Goal: Information Seeking & Learning: Check status

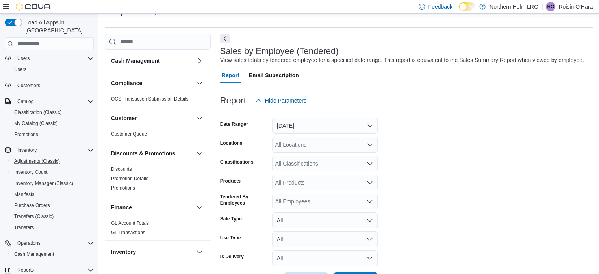
scroll to position [19, 0]
click at [54, 119] on span "My Catalog (Classic)" at bounding box center [36, 122] width 44 height 6
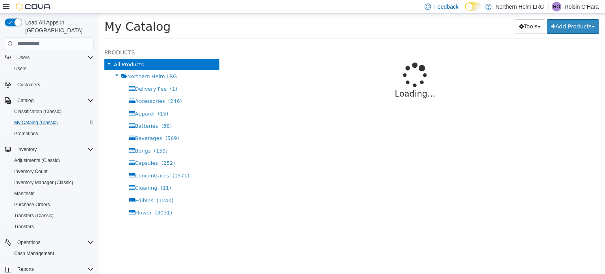
select select "**********"
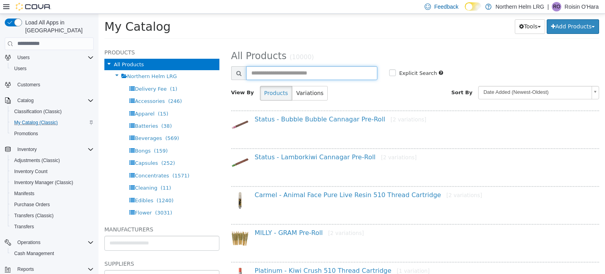
click at [260, 70] on input "text" at bounding box center [312, 73] width 132 height 14
type input "**********"
select select "**********"
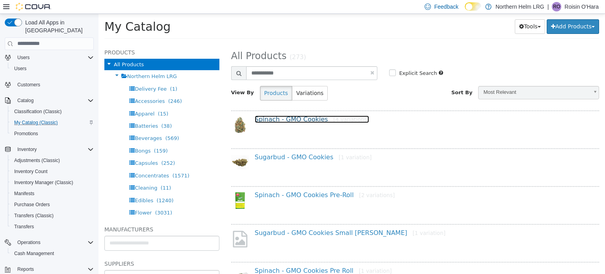
click at [280, 117] on link "Spinach - GMO Cookies [4 variations]" at bounding box center [312, 118] width 114 height 7
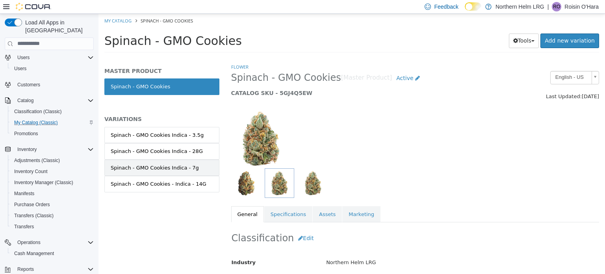
click at [189, 160] on link "Spinach - GMO Cookies Indica - 7g" at bounding box center [161, 167] width 115 height 17
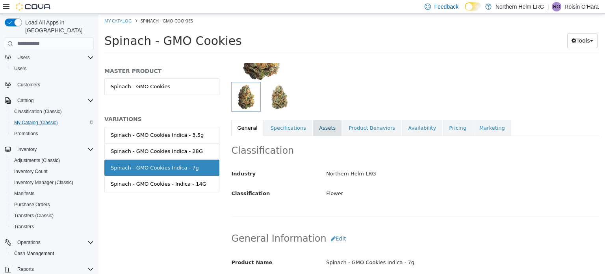
scroll to position [80, 0]
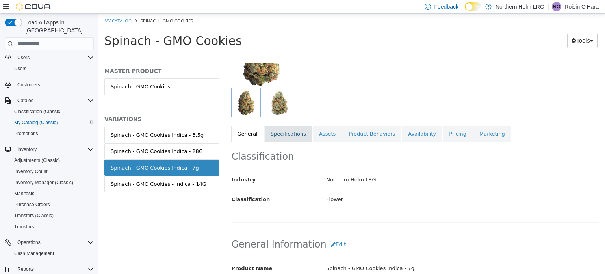
click at [288, 134] on link "Specifications" at bounding box center [288, 133] width 48 height 17
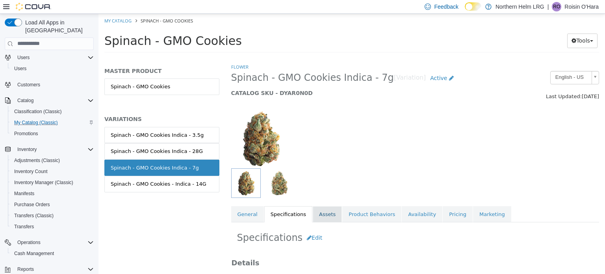
click at [321, 217] on link "Assets" at bounding box center [327, 214] width 29 height 17
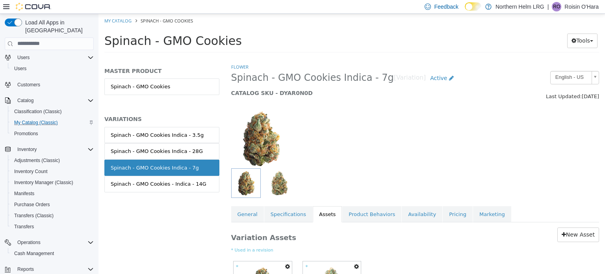
scroll to position [79, 0]
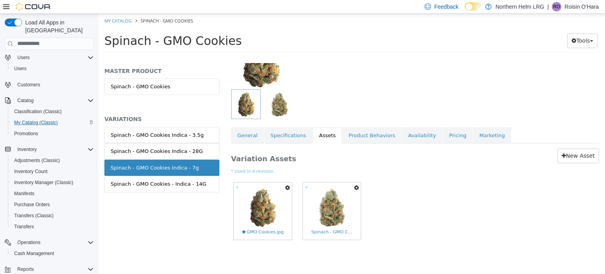
click at [364, 144] on div "Variation Assets New Asset * Used in a revision * Set As Hero Shot Preview Down…" at bounding box center [415, 199] width 380 height 113
click at [368, 133] on link "Product Behaviors" at bounding box center [371, 135] width 59 height 17
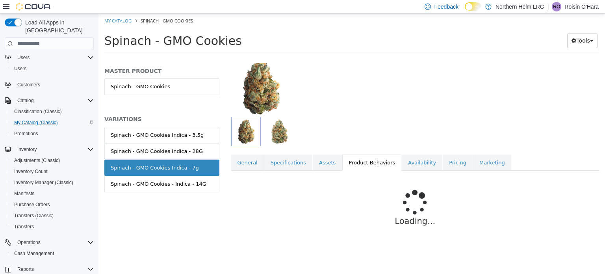
scroll to position [34, 0]
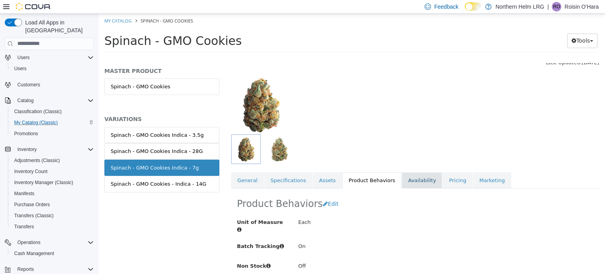
click at [403, 177] on link "Availability" at bounding box center [422, 180] width 41 height 17
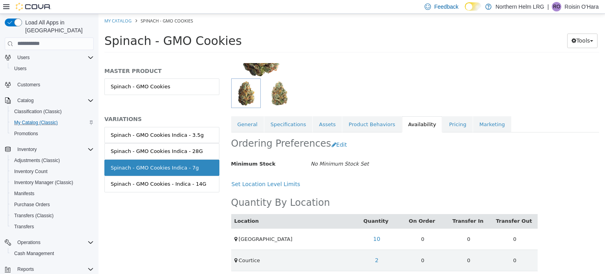
scroll to position [115, 0]
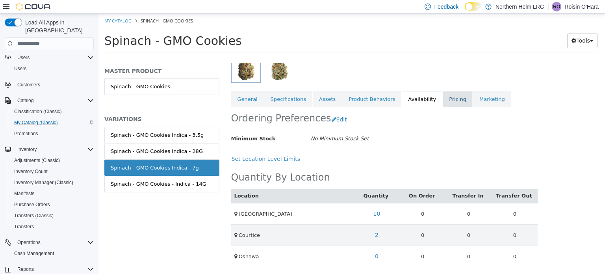
click at [443, 91] on link "Pricing" at bounding box center [458, 99] width 30 height 17
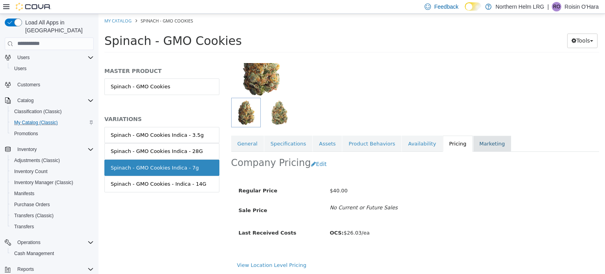
click at [473, 148] on link "Marketing" at bounding box center [492, 143] width 38 height 17
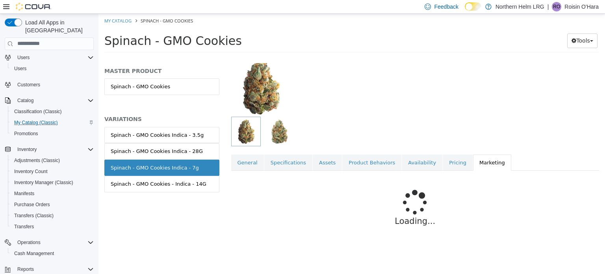
scroll to position [15, 0]
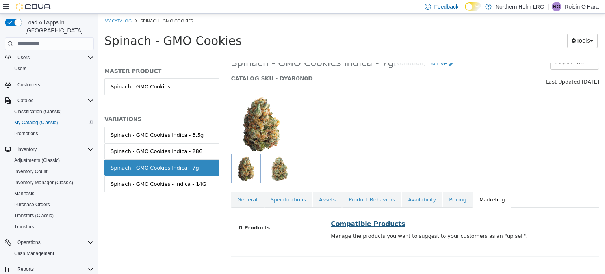
click at [366, 219] on link "Compatible Products" at bounding box center [368, 222] width 74 height 7
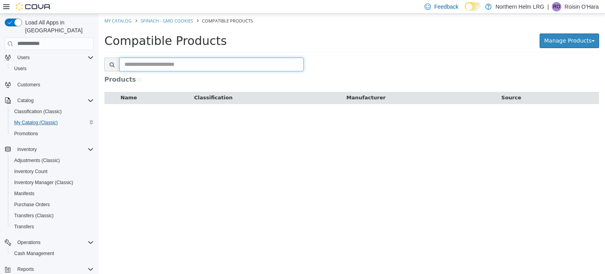
click at [232, 66] on input "text" at bounding box center [211, 64] width 184 height 14
click at [49, 119] on span "My Catalog (Classic)" at bounding box center [36, 122] width 44 height 6
click at [120, 22] on link "My Catalog" at bounding box center [117, 20] width 27 height 6
select select "**********"
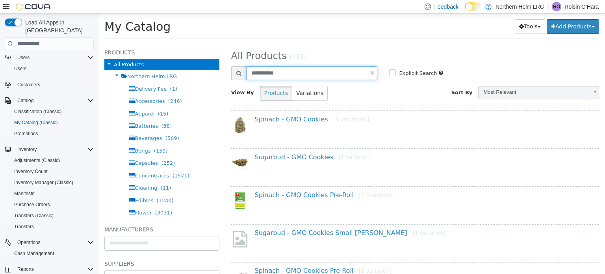
click at [290, 74] on input "**********" at bounding box center [312, 73] width 132 height 14
type input "*"
type input "**********"
select select "**********"
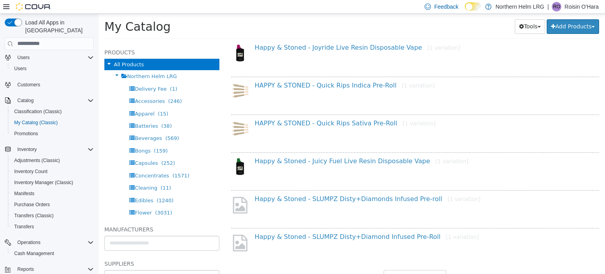
scroll to position [626, 0]
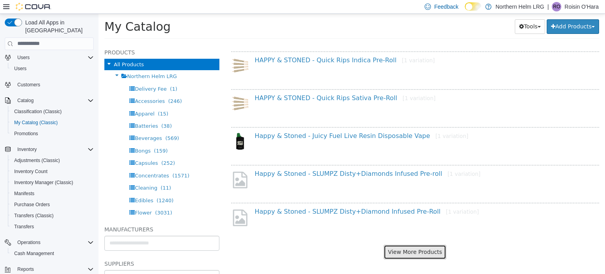
click at [405, 245] on button "View More Products" at bounding box center [415, 251] width 63 height 15
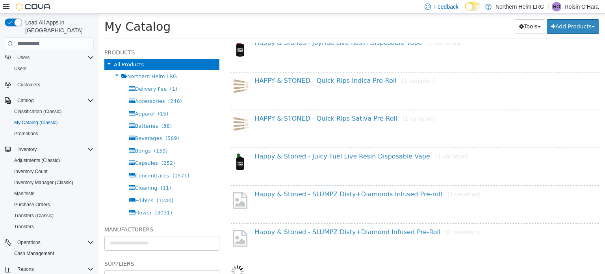
select select "**********"
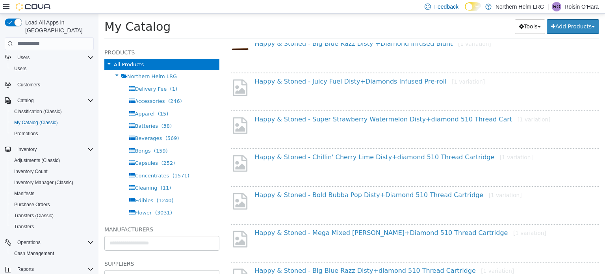
scroll to position [878, 0]
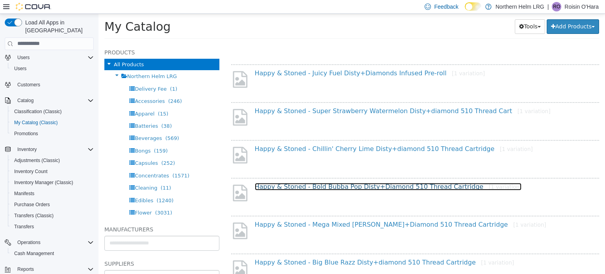
click at [356, 182] on link "Happy & Stoned - Bold Bubba Pop Disty+Diamond 510 Thread Cartridge [1 variation]" at bounding box center [388, 185] width 267 height 7
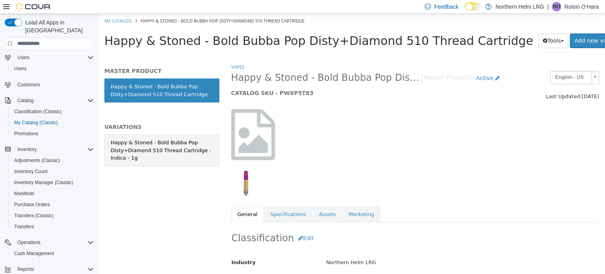
click at [198, 142] on div "Happy & Stoned - Bold Bubba Pop Disty+Diamond 510 Thread Cartridge - Indica - 1g" at bounding box center [162, 149] width 102 height 23
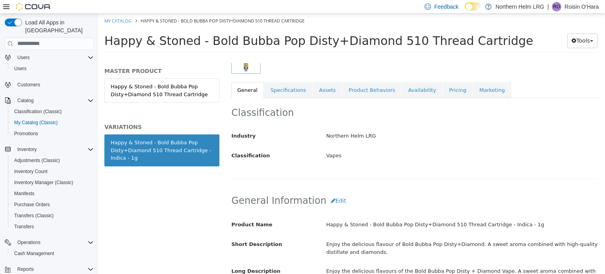
scroll to position [120, 0]
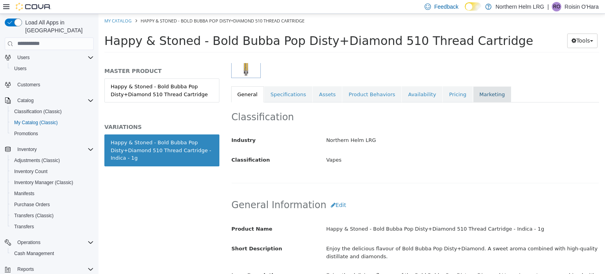
click at [475, 92] on link "Marketing" at bounding box center [492, 94] width 38 height 17
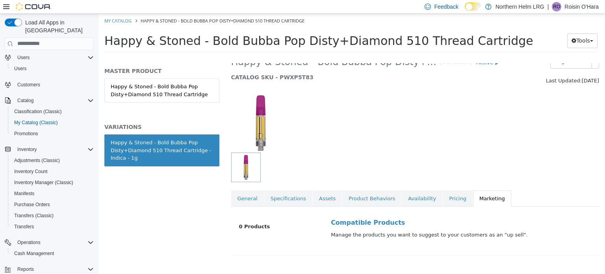
scroll to position [15, 0]
click at [361, 224] on link "Compatible Products" at bounding box center [368, 222] width 74 height 7
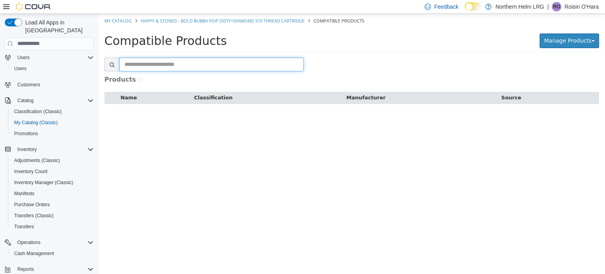
click at [278, 69] on input "text" at bounding box center [211, 64] width 184 height 14
type input "********"
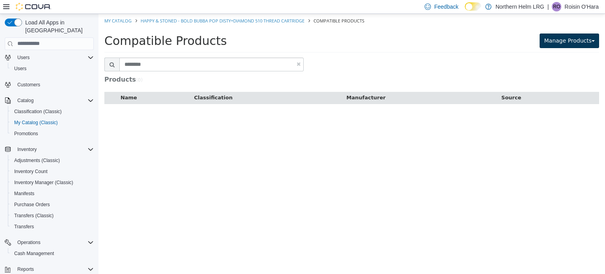
click at [556, 43] on button "Manage Products" at bounding box center [569, 40] width 59 height 15
click at [558, 75] on link "Select Products to Add" at bounding box center [560, 77] width 78 height 11
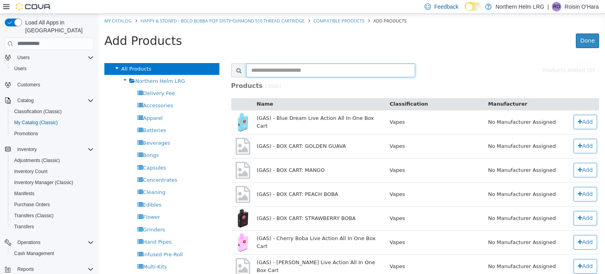
click at [284, 67] on input "text" at bounding box center [330, 70] width 169 height 14
type input "********"
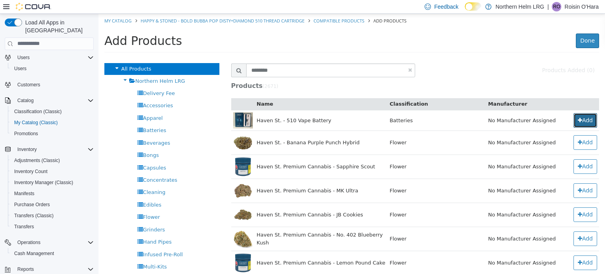
click at [578, 119] on icon "button" at bounding box center [580, 120] width 4 height 6
click at [408, 70] on link at bounding box center [410, 69] width 4 height 5
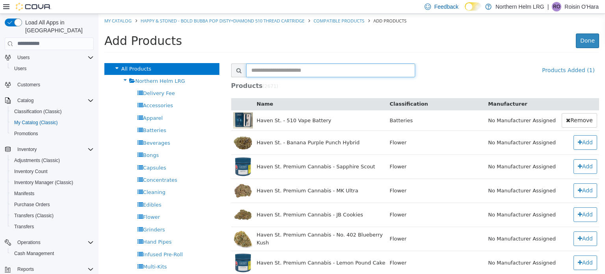
click at [391, 70] on input "text" at bounding box center [330, 70] width 169 height 14
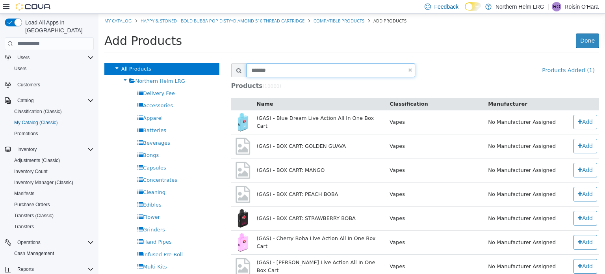
type input "*******"
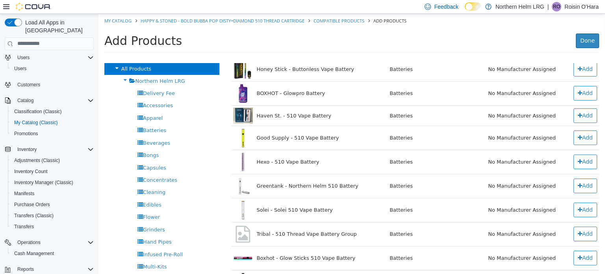
scroll to position [278, 0]
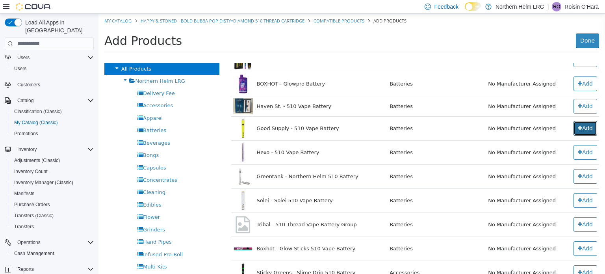
click at [578, 126] on icon "button" at bounding box center [580, 128] width 4 height 6
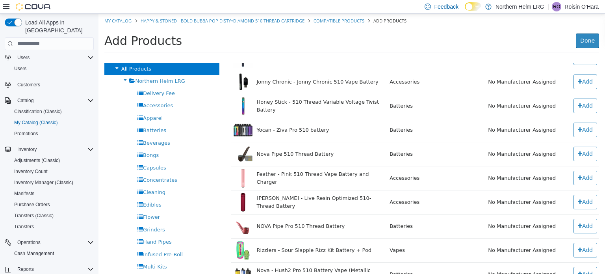
scroll to position [686, 0]
click at [575, 123] on button "Add" at bounding box center [585, 128] width 24 height 15
click at [592, 45] on link "Done" at bounding box center [587, 40] width 23 height 15
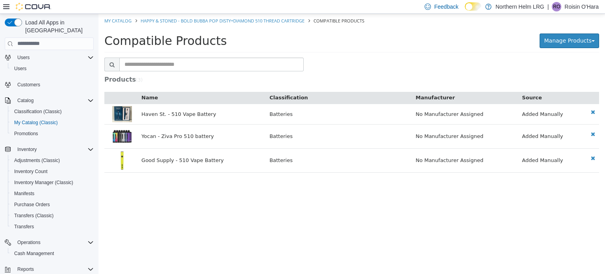
click at [124, 113] on img at bounding box center [122, 114] width 20 height 16
click at [251, 21] on link "Happy & Stoned - Bold Bubba Pop Disty+Diamond 510 Thread Cartridge" at bounding box center [223, 20] width 164 height 6
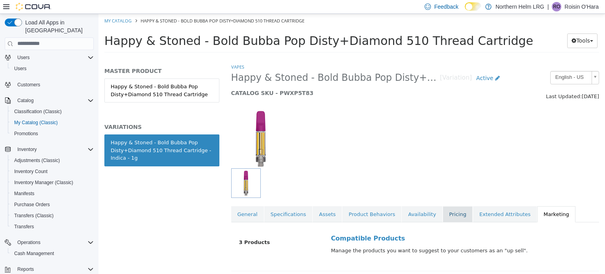
scroll to position [15, 0]
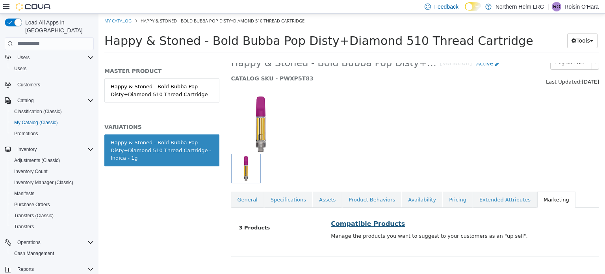
click at [356, 222] on link "Compatible Products" at bounding box center [368, 222] width 74 height 7
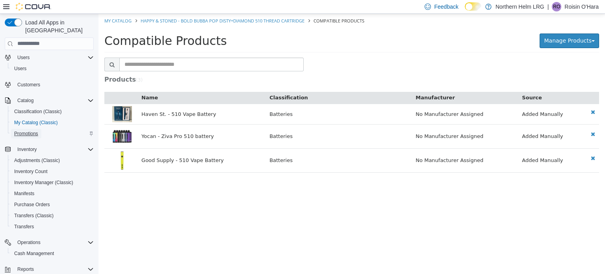
click at [32, 129] on span "Promotions" at bounding box center [26, 133] width 24 height 9
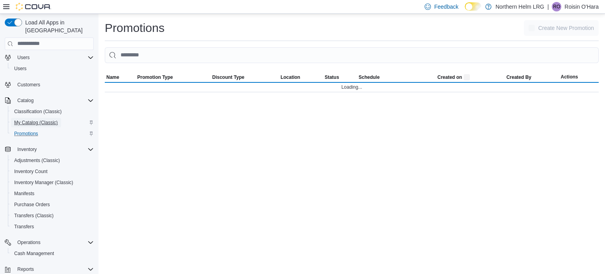
click at [37, 119] on span "My Catalog (Classic)" at bounding box center [36, 122] width 44 height 6
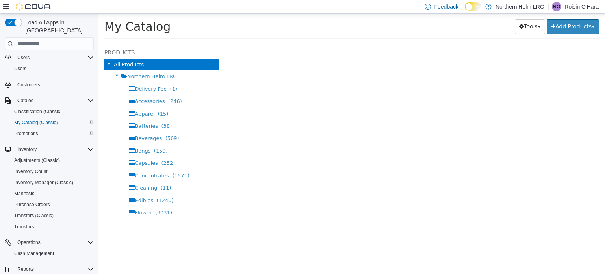
select select "**********"
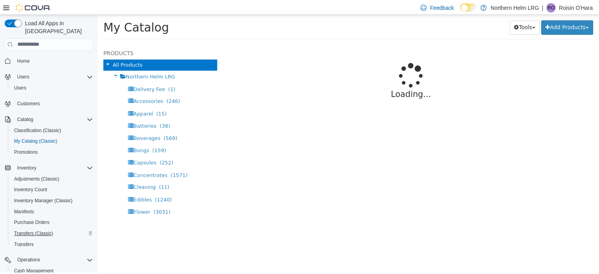
scroll to position [79, 0]
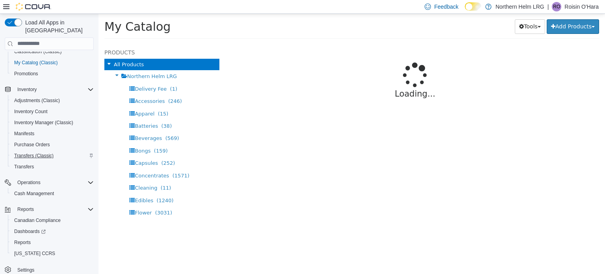
select select "**********"
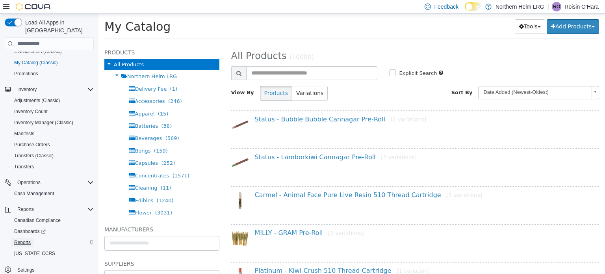
click at [27, 239] on span "Reports" at bounding box center [22, 242] width 17 height 6
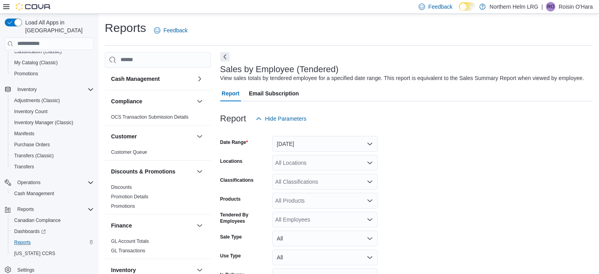
scroll to position [18, 0]
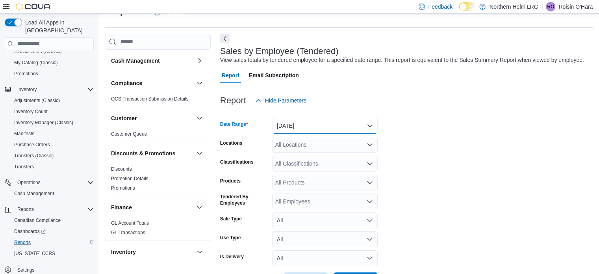
click at [295, 126] on button "[DATE]" at bounding box center [325, 126] width 106 height 16
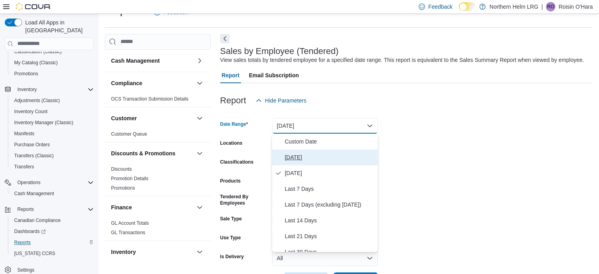
click at [289, 155] on span "[DATE]" at bounding box center [330, 156] width 90 height 9
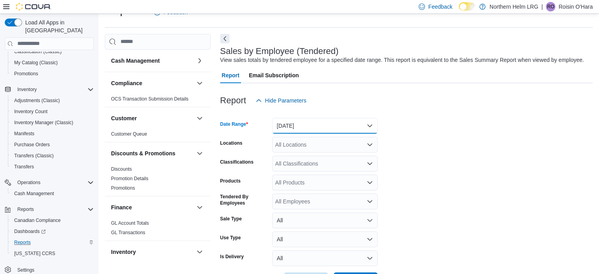
scroll to position [48, 0]
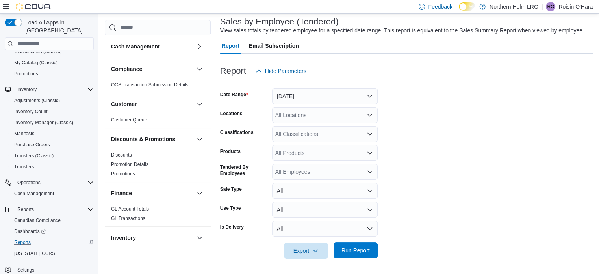
click at [367, 247] on span "Run Report" at bounding box center [355, 250] width 28 height 8
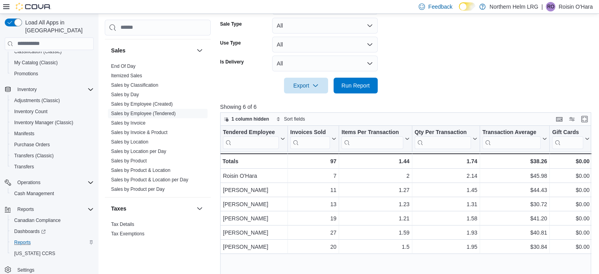
scroll to position [485, 0]
click at [148, 148] on link "Sales by Location per Day" at bounding box center [138, 151] width 55 height 6
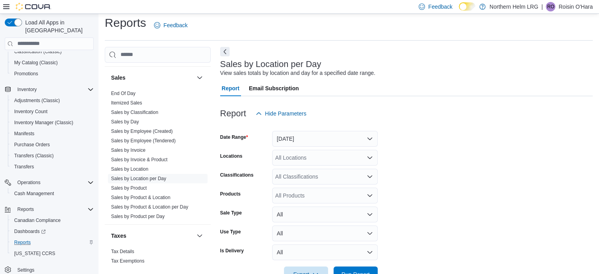
scroll to position [18, 0]
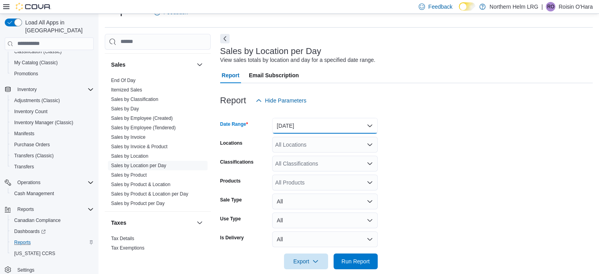
click at [326, 129] on button "[DATE]" at bounding box center [325, 126] width 106 height 16
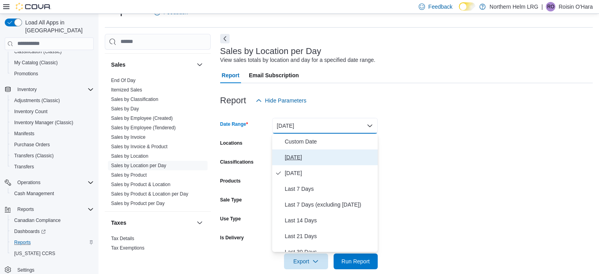
click at [295, 155] on span "[DATE]" at bounding box center [330, 156] width 90 height 9
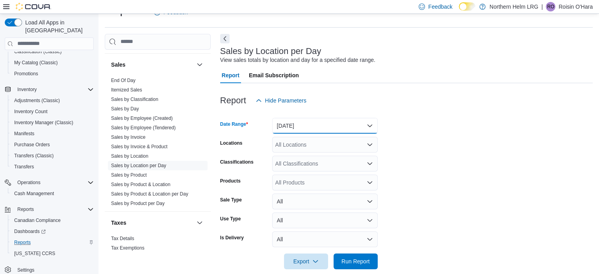
scroll to position [29, 0]
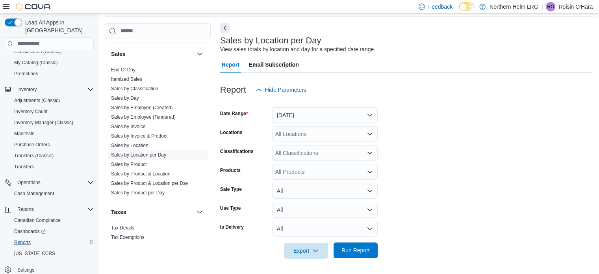
click at [349, 249] on span "Run Report" at bounding box center [355, 250] width 28 height 8
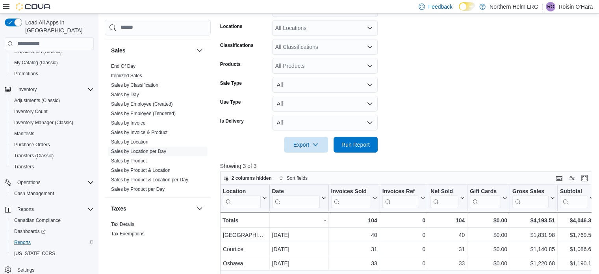
scroll to position [135, 0]
